Goal: Task Accomplishment & Management: Manage account settings

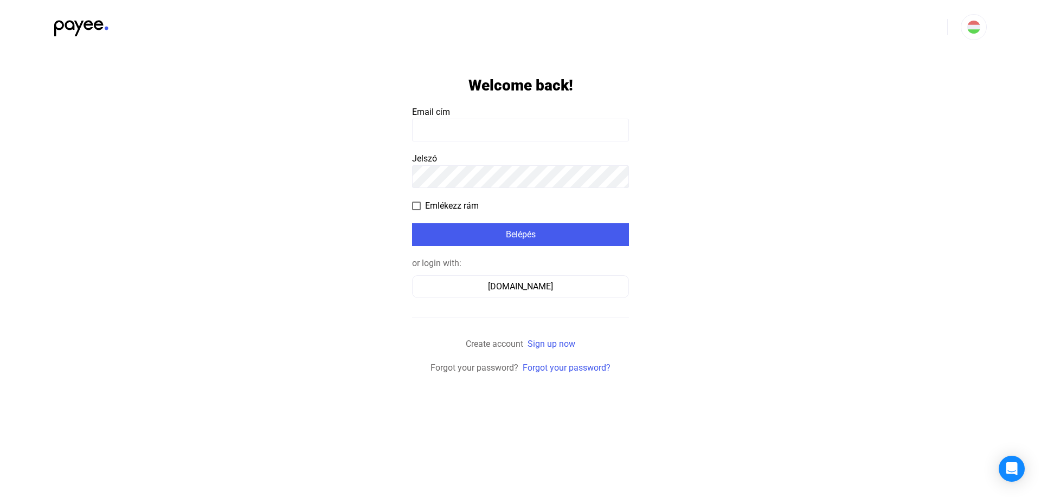
click at [474, 131] on input at bounding box center [520, 130] width 217 height 23
click at [344, 186] on app-form-template "Üdv újra itt! Email cím Jelszó Emlékezz rám Belépés Vagy lépj be ezzel: Számláz…" at bounding box center [520, 214] width 1041 height 320
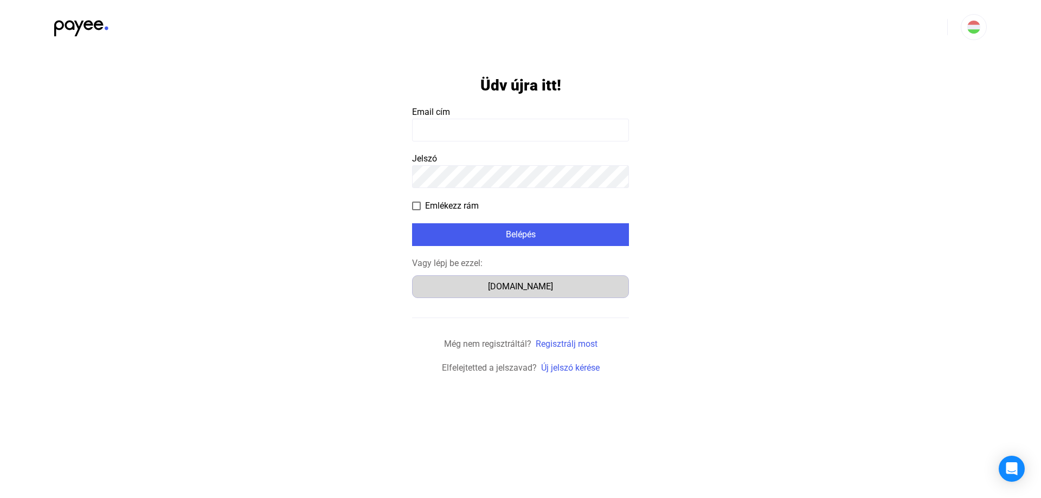
click at [509, 286] on div "Számlázz.hu" at bounding box center [520, 286] width 209 height 13
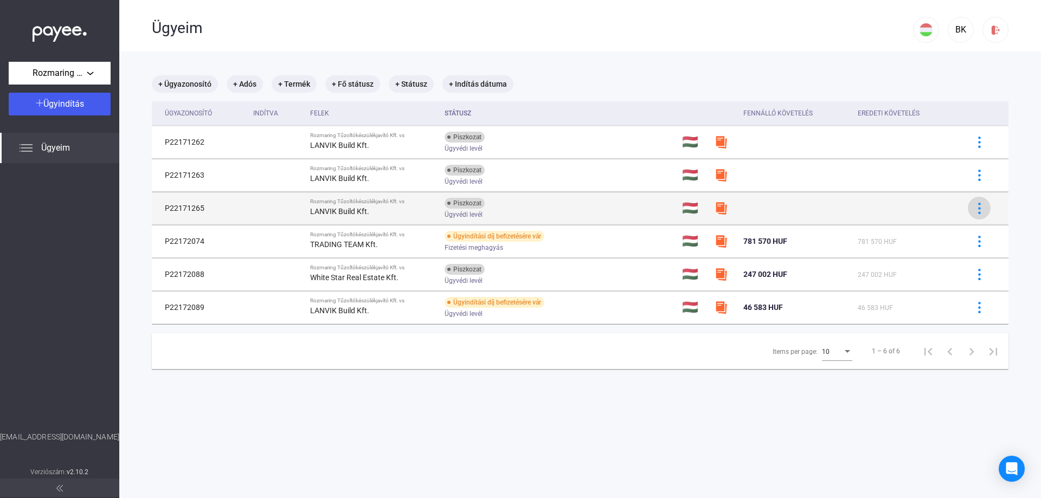
click at [973, 208] on img at bounding box center [978, 208] width 11 height 11
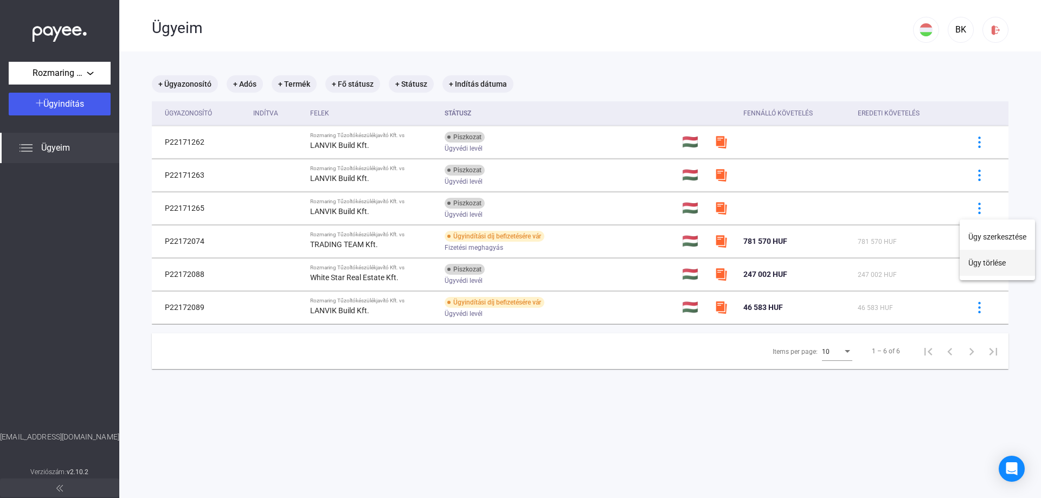
click at [996, 262] on button "Ügy törlése" at bounding box center [996, 263] width 75 height 26
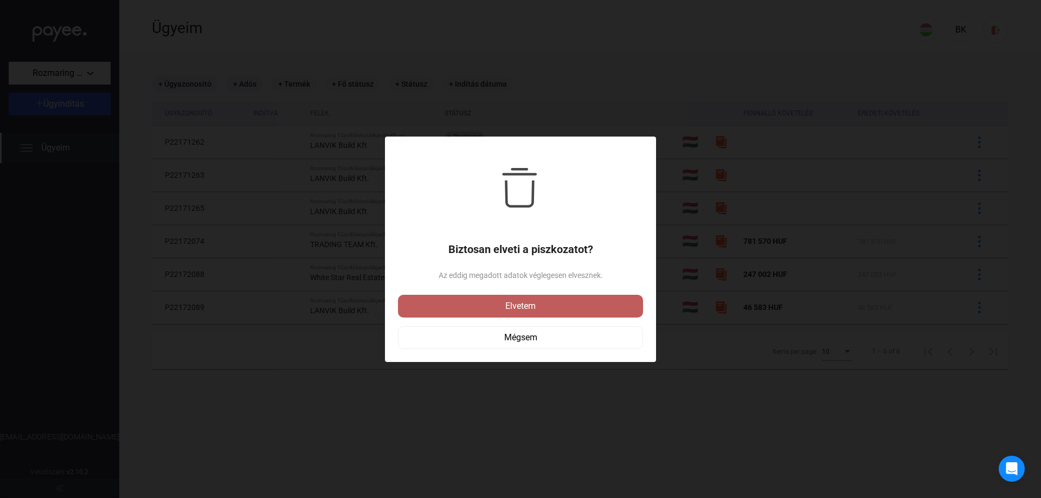
click at [518, 304] on div "Elvetem" at bounding box center [520, 306] width 238 height 13
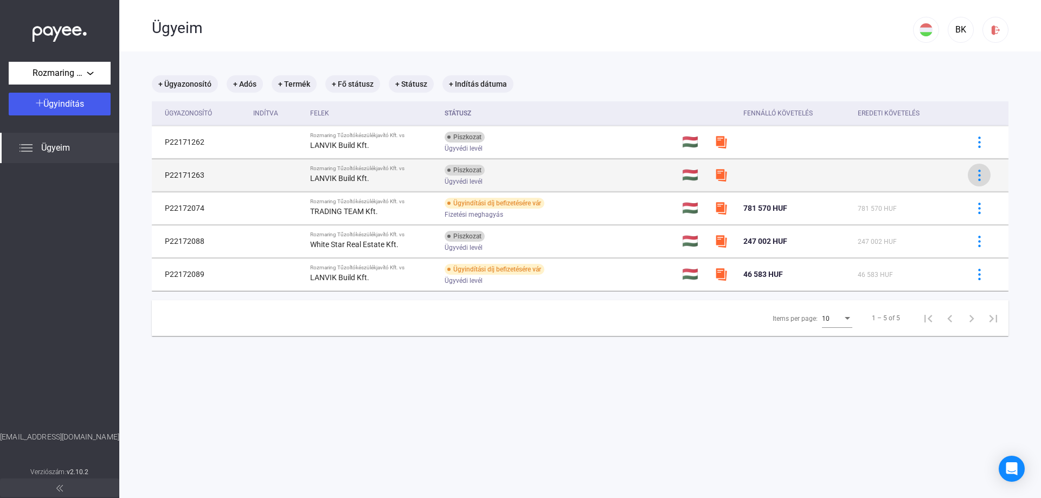
click at [973, 176] on img at bounding box center [978, 175] width 11 height 11
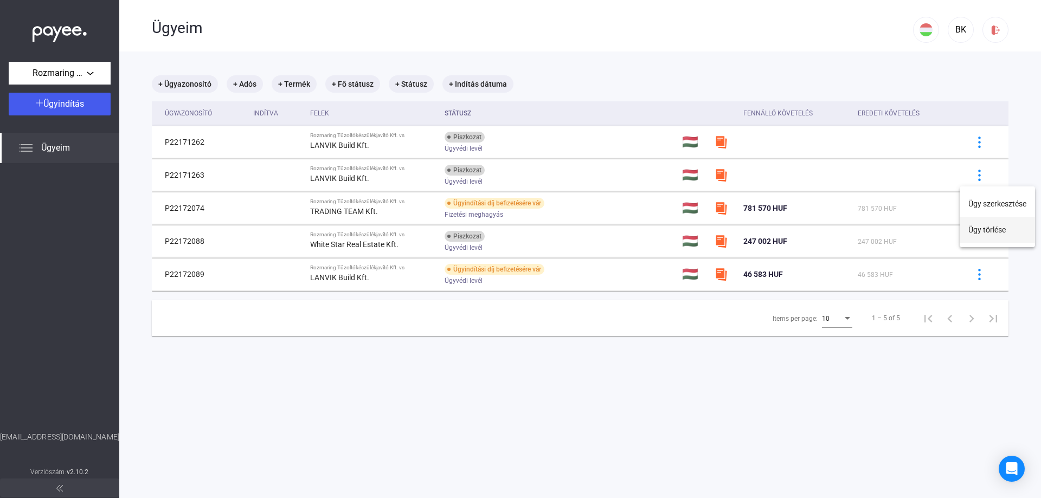
click at [1004, 229] on button "Ügy törlése" at bounding box center [996, 230] width 75 height 26
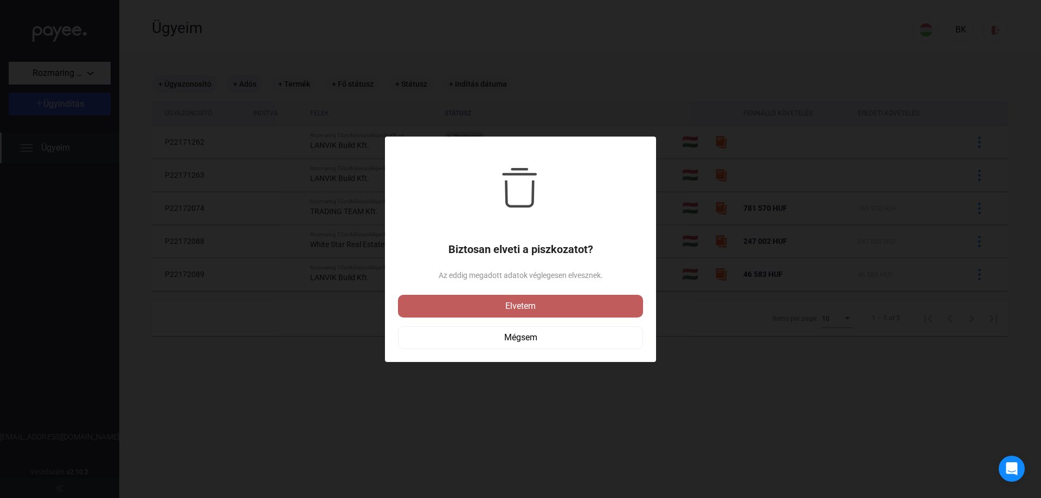
click at [546, 305] on div "Elvetem" at bounding box center [520, 306] width 238 height 13
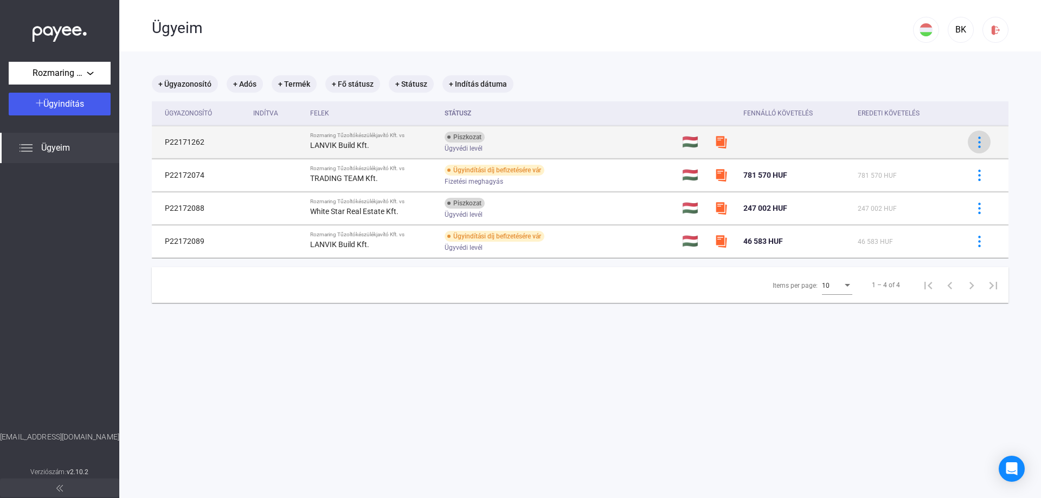
click at [970, 148] on button at bounding box center [978, 142] width 23 height 23
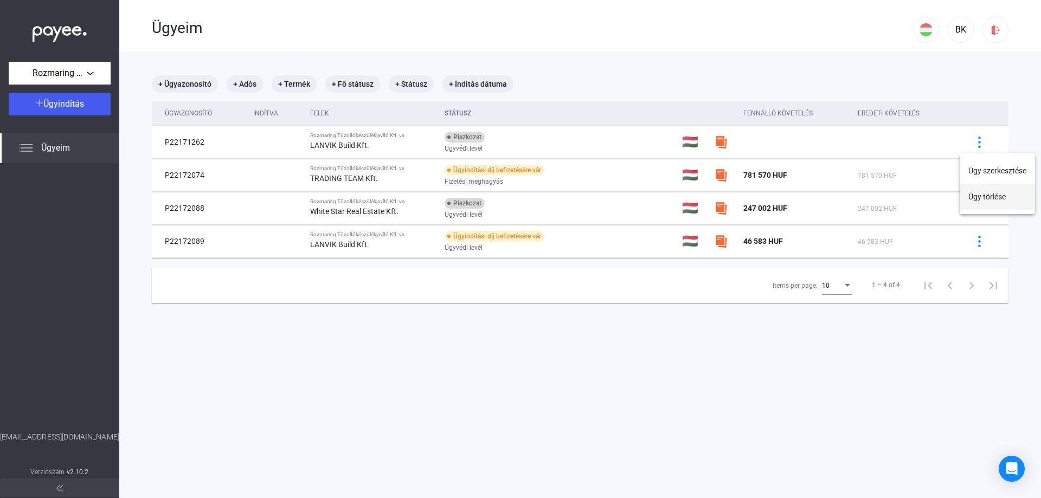
click at [995, 201] on button "Ügy törlése" at bounding box center [996, 197] width 75 height 26
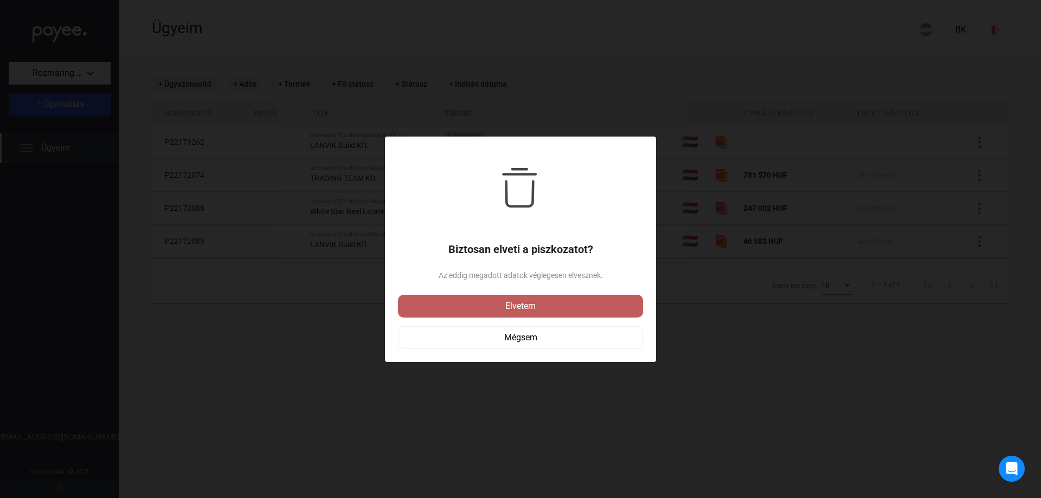
click at [585, 307] on div "Elvetem" at bounding box center [520, 306] width 238 height 13
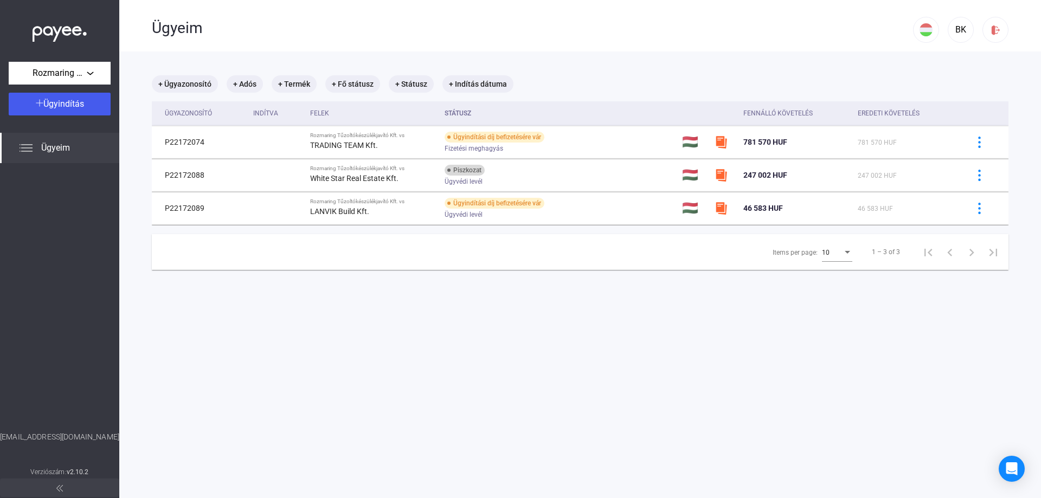
click at [812, 324] on main "+ Ügyazonosító + Adós + Termék + Fő státusz + Státusz + Indítás dátuma Ügyazono…" at bounding box center [579, 300] width 921 height 498
